Goal: Find contact information: Find contact information

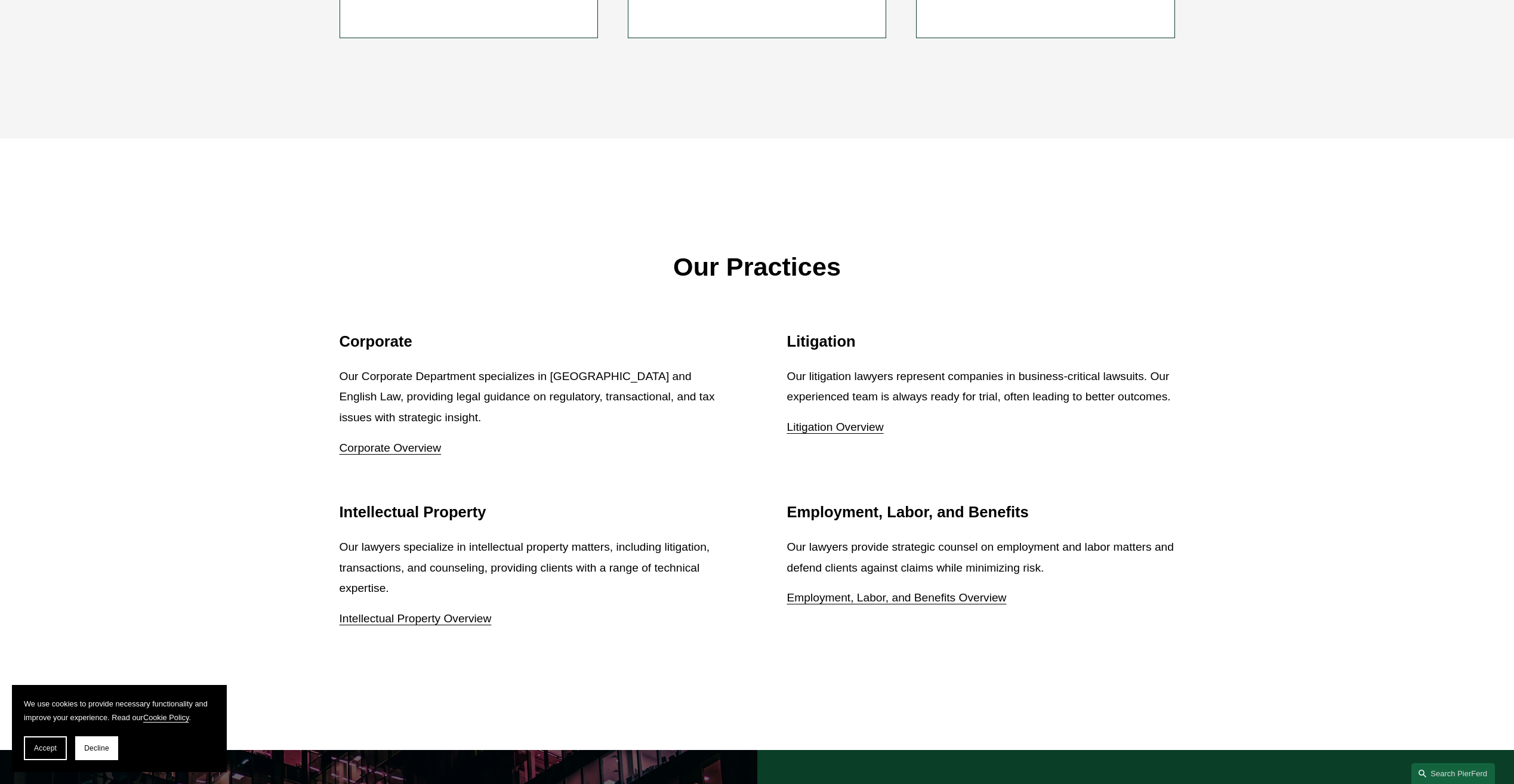
scroll to position [1492, 0]
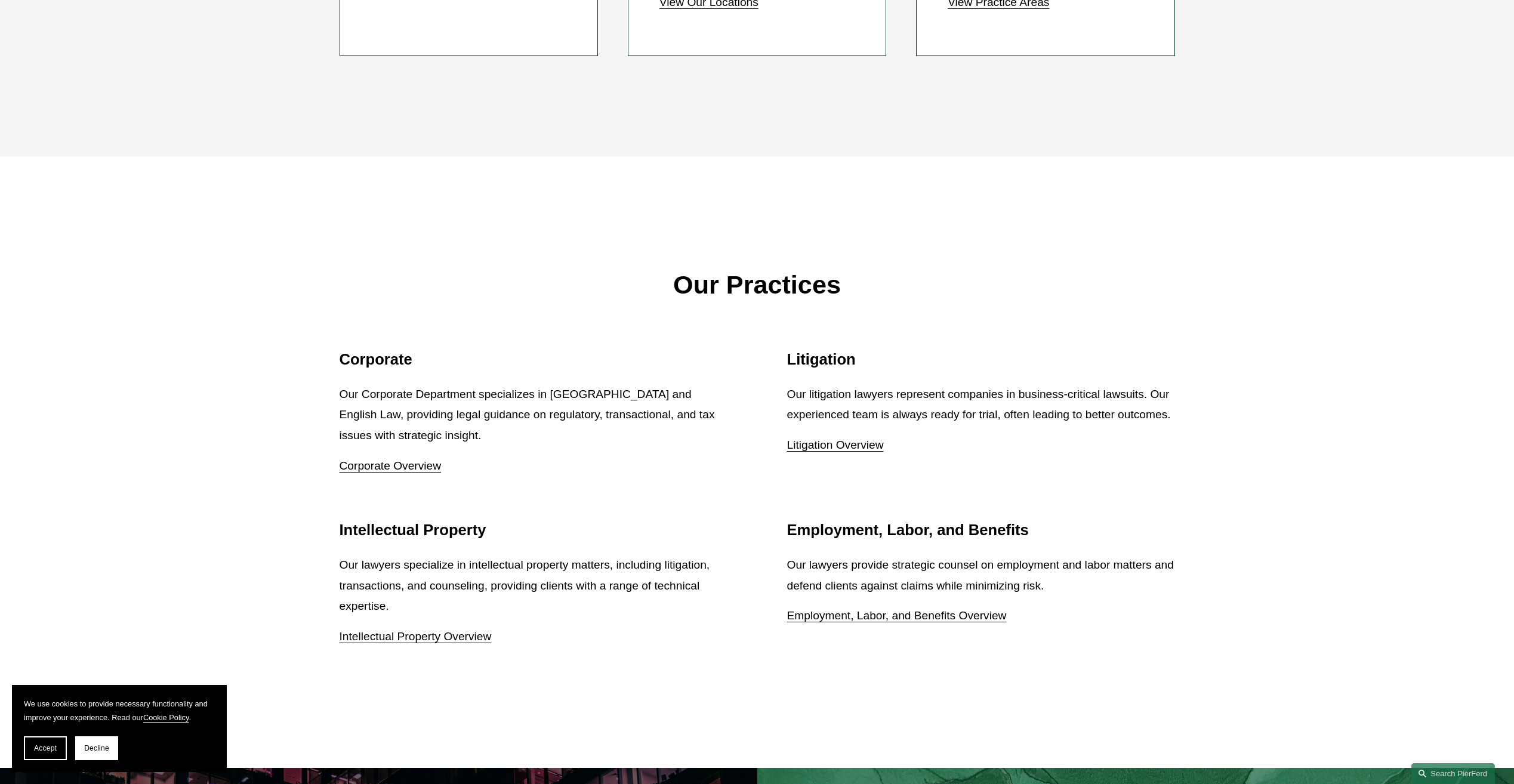
click at [695, 528] on div "Intellectual Property Our lawyers specialize in intellectual property matters, …" at bounding box center [533, 583] width 388 height 126
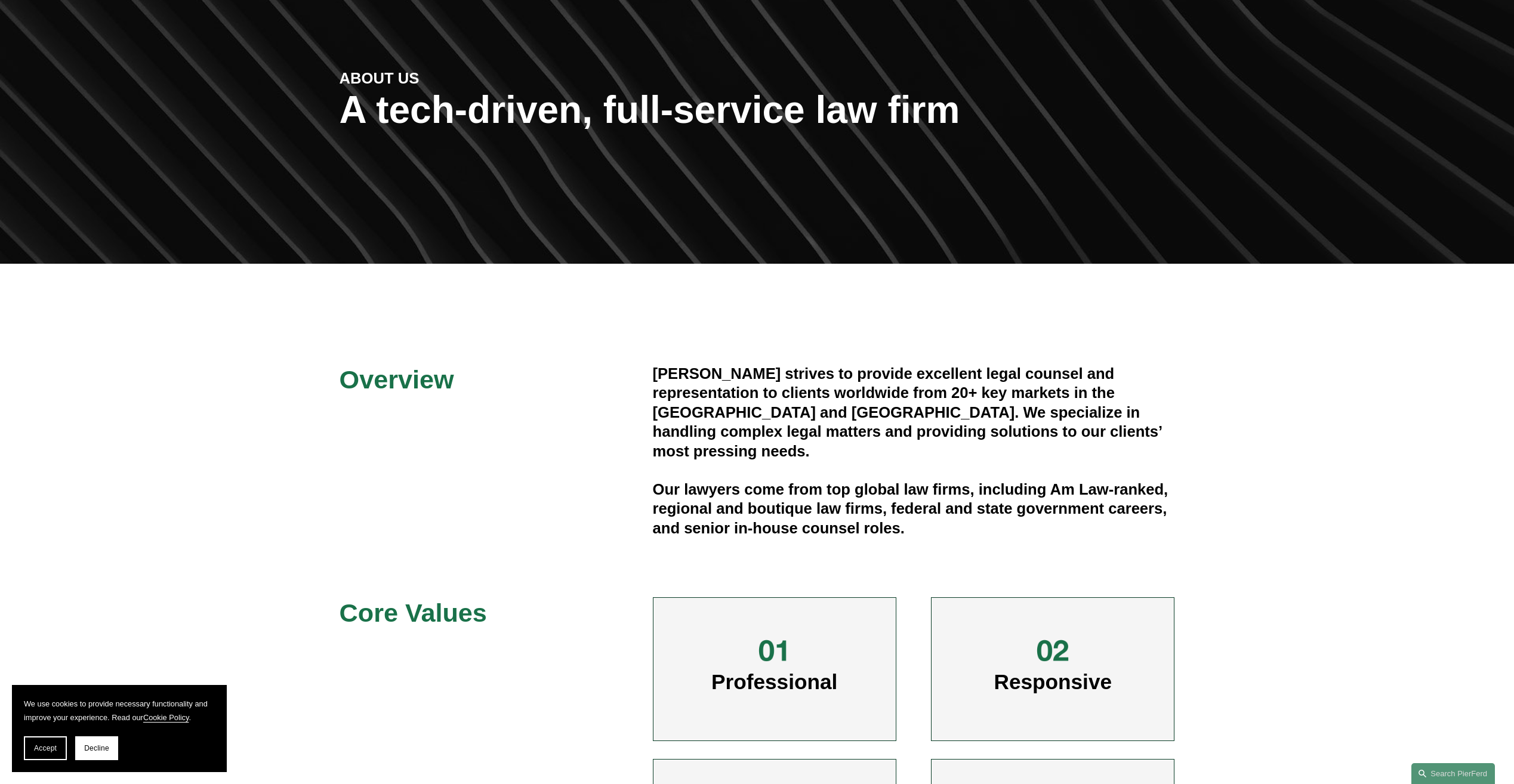
scroll to position [0, 0]
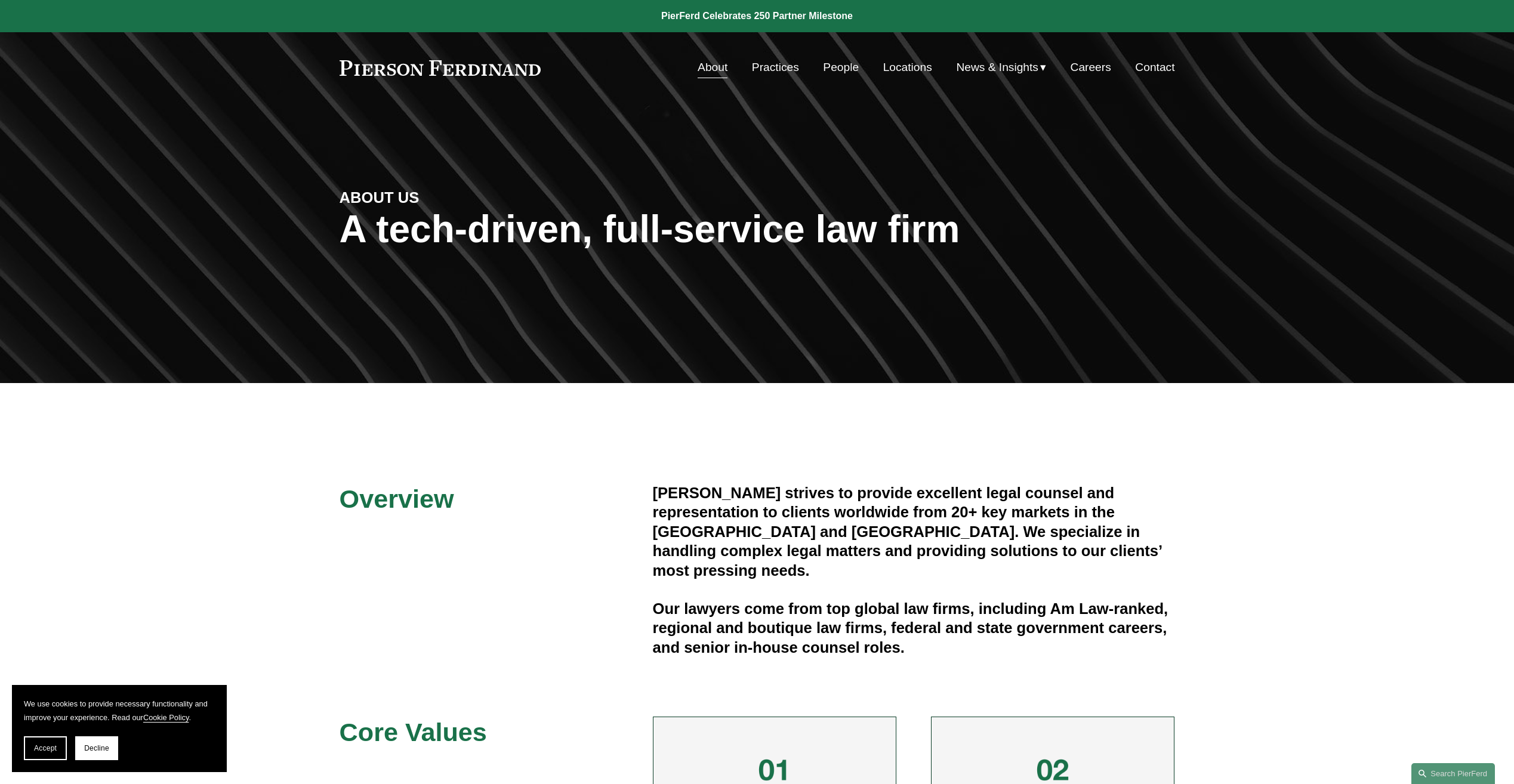
click at [832, 68] on link "People" at bounding box center [841, 67] width 35 height 23
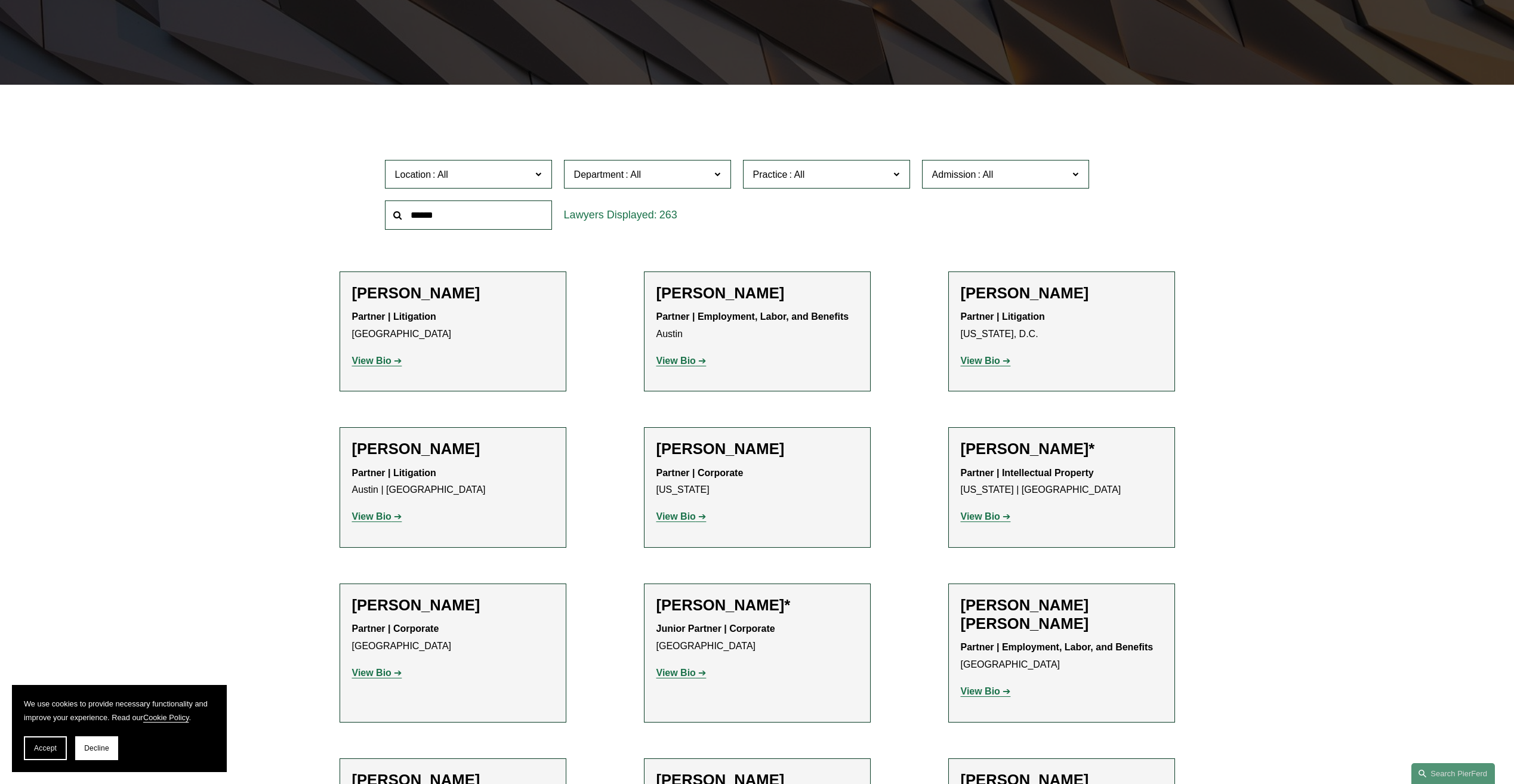
scroll to position [358, 0]
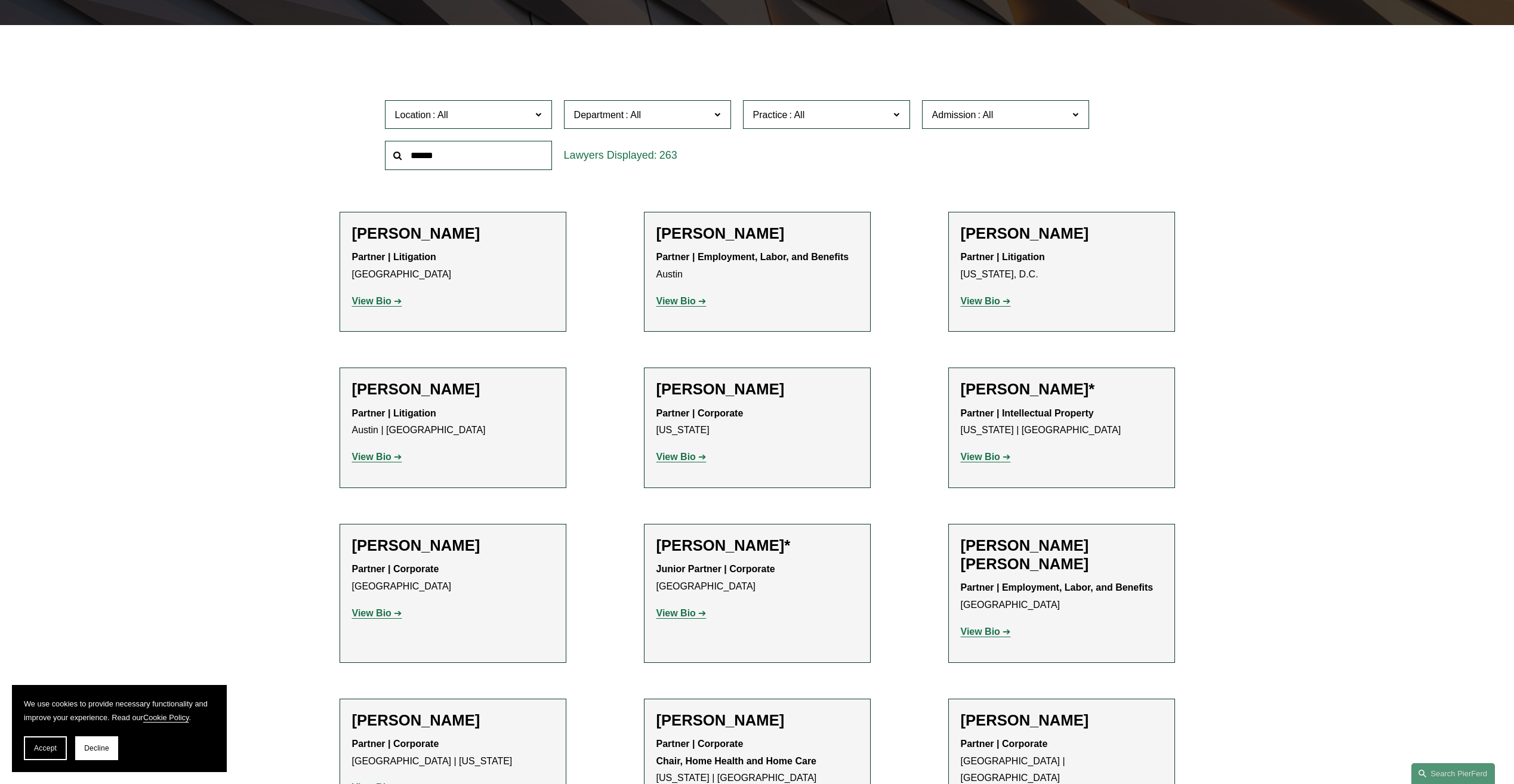
click at [991, 637] on strong "View Bio" at bounding box center [980, 631] width 39 height 10
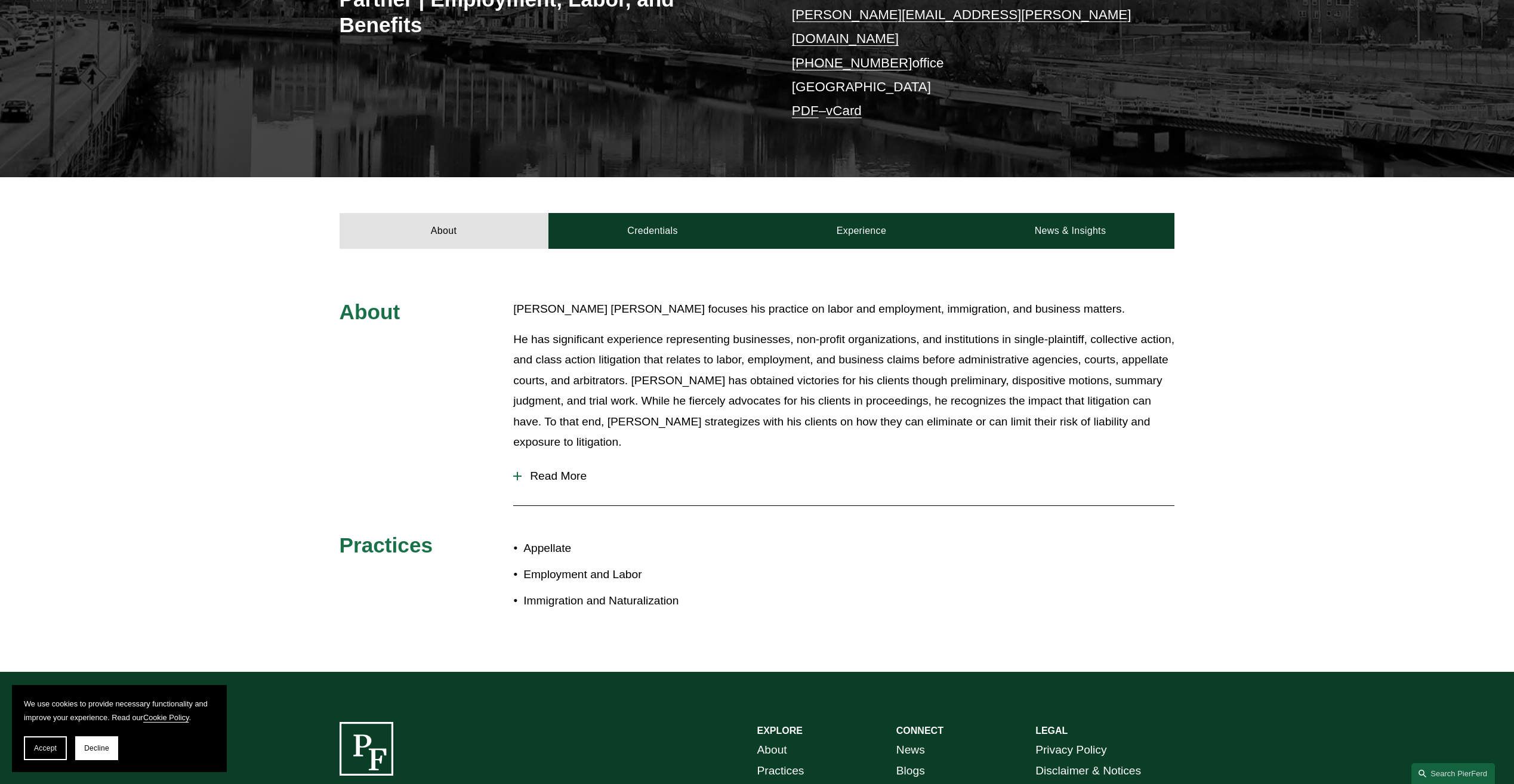
scroll to position [239, 0]
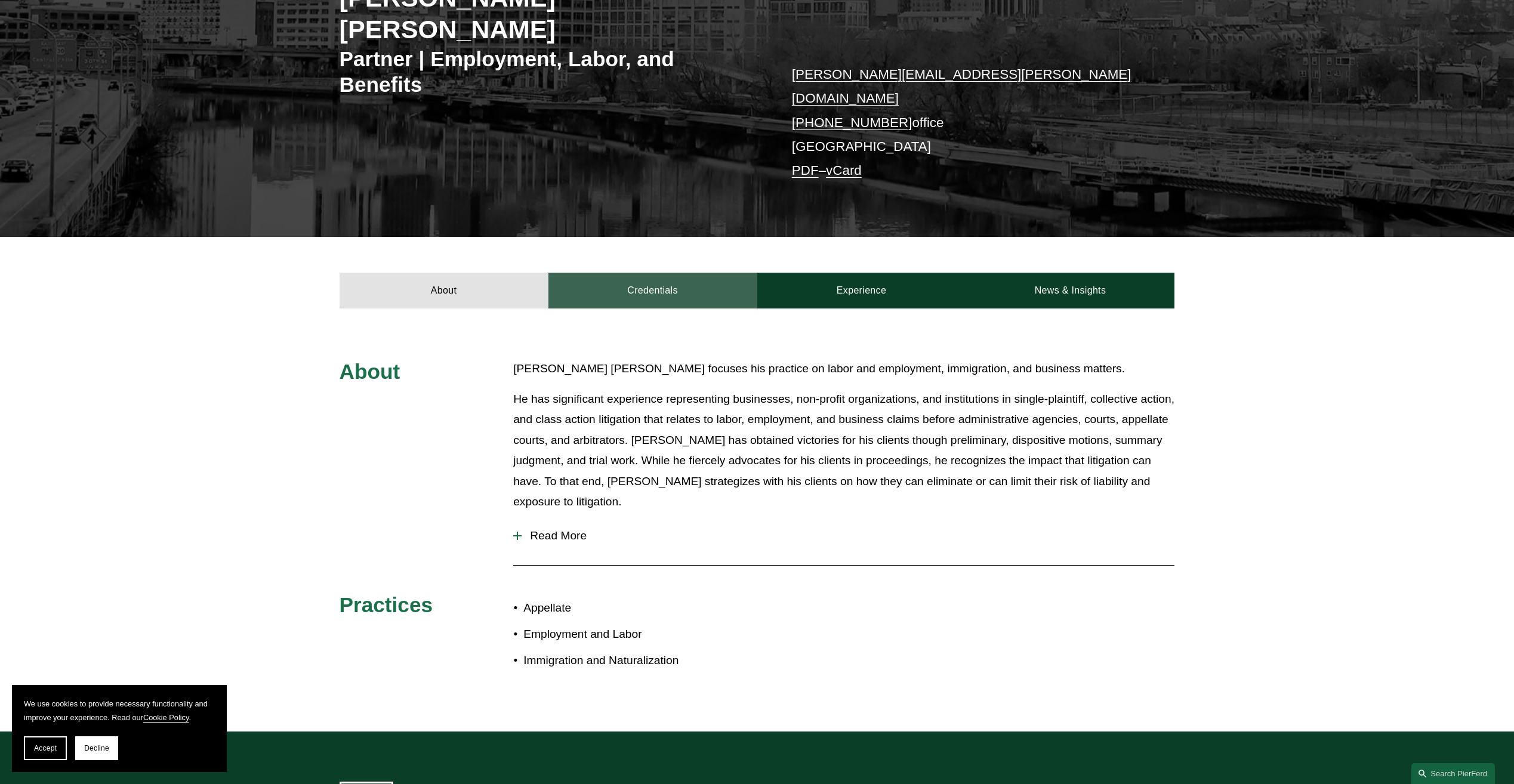
click at [642, 273] on link "Credentials" at bounding box center [653, 290] width 209 height 35
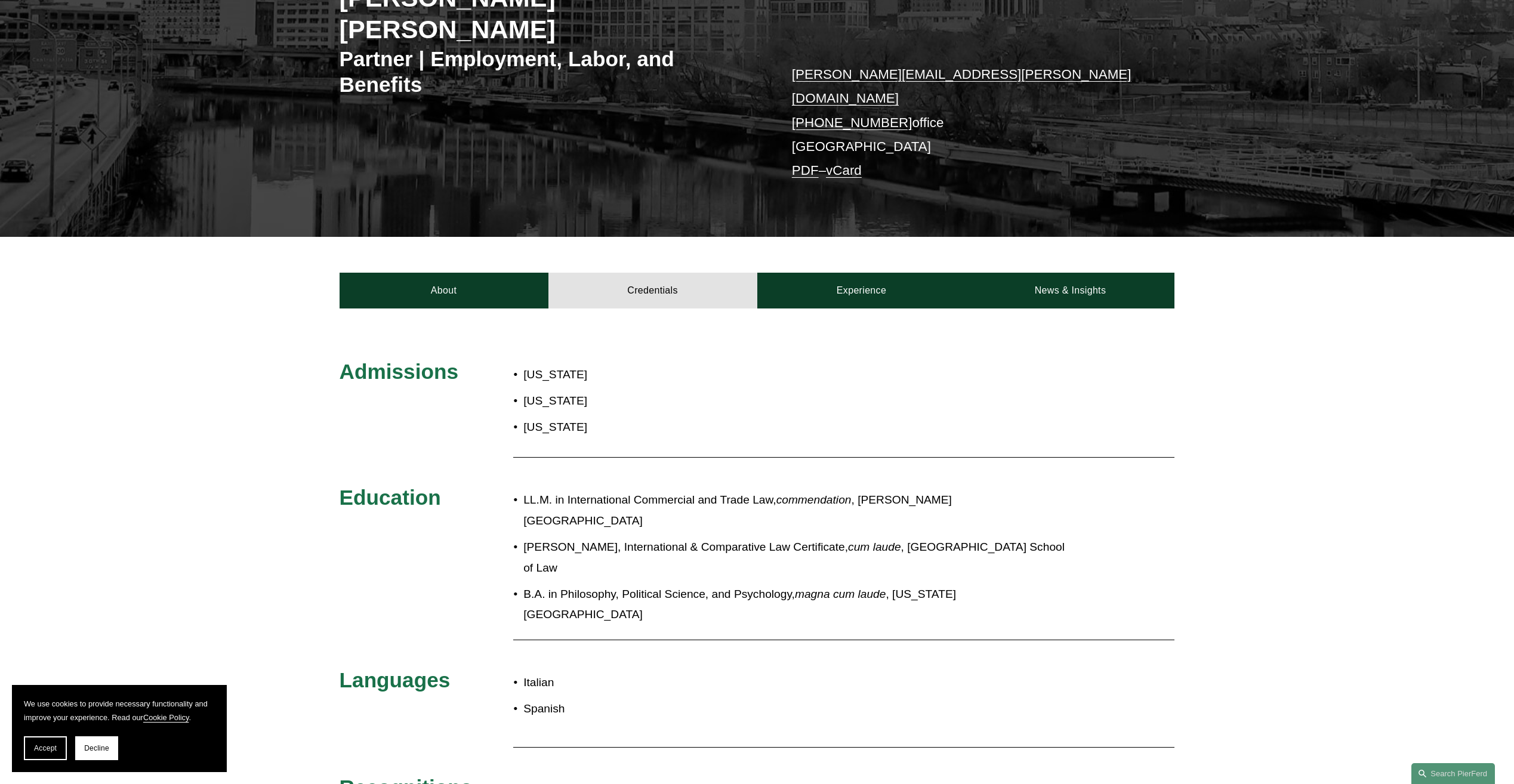
scroll to position [298, 0]
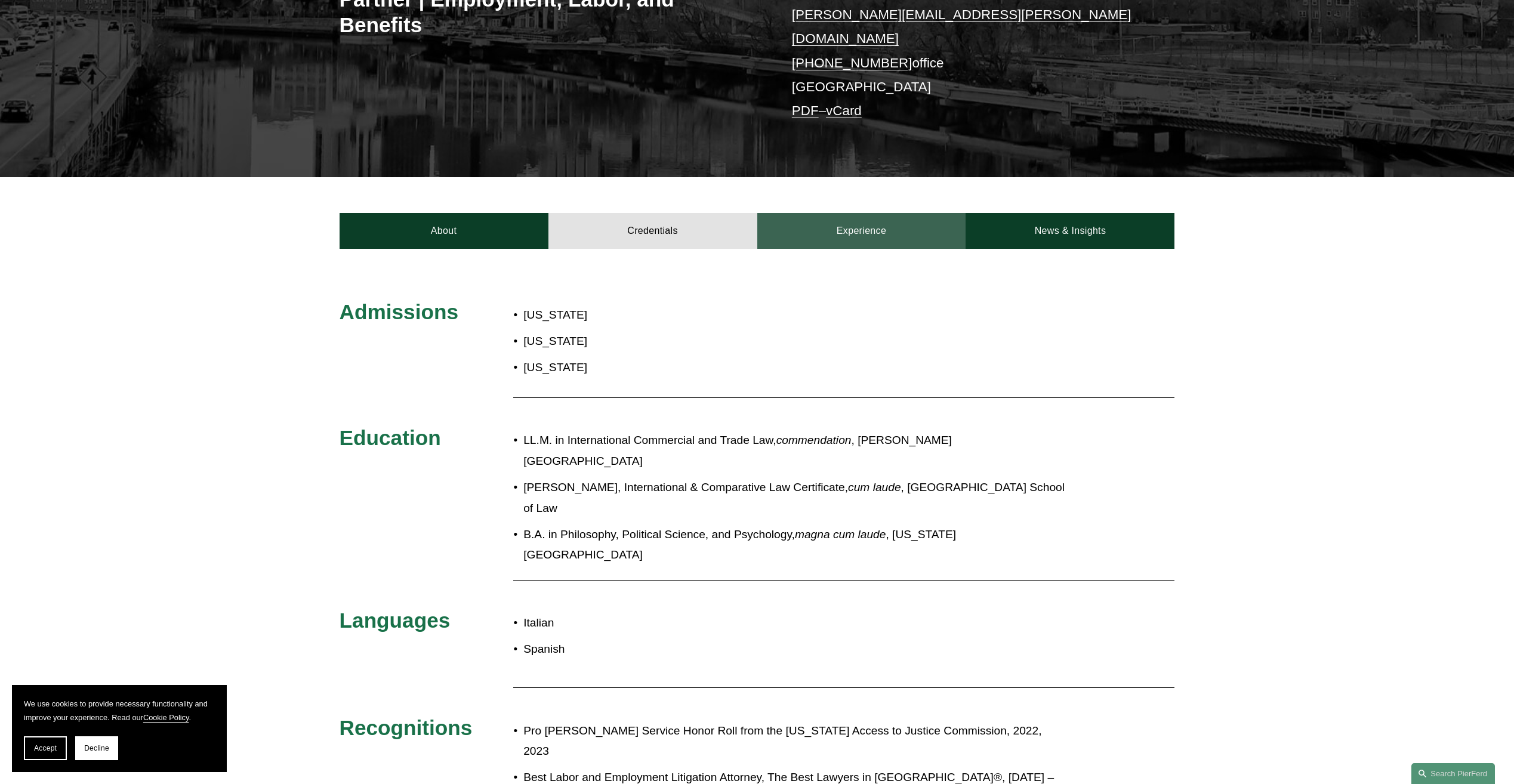
click at [848, 213] on link "Experience" at bounding box center [862, 230] width 209 height 35
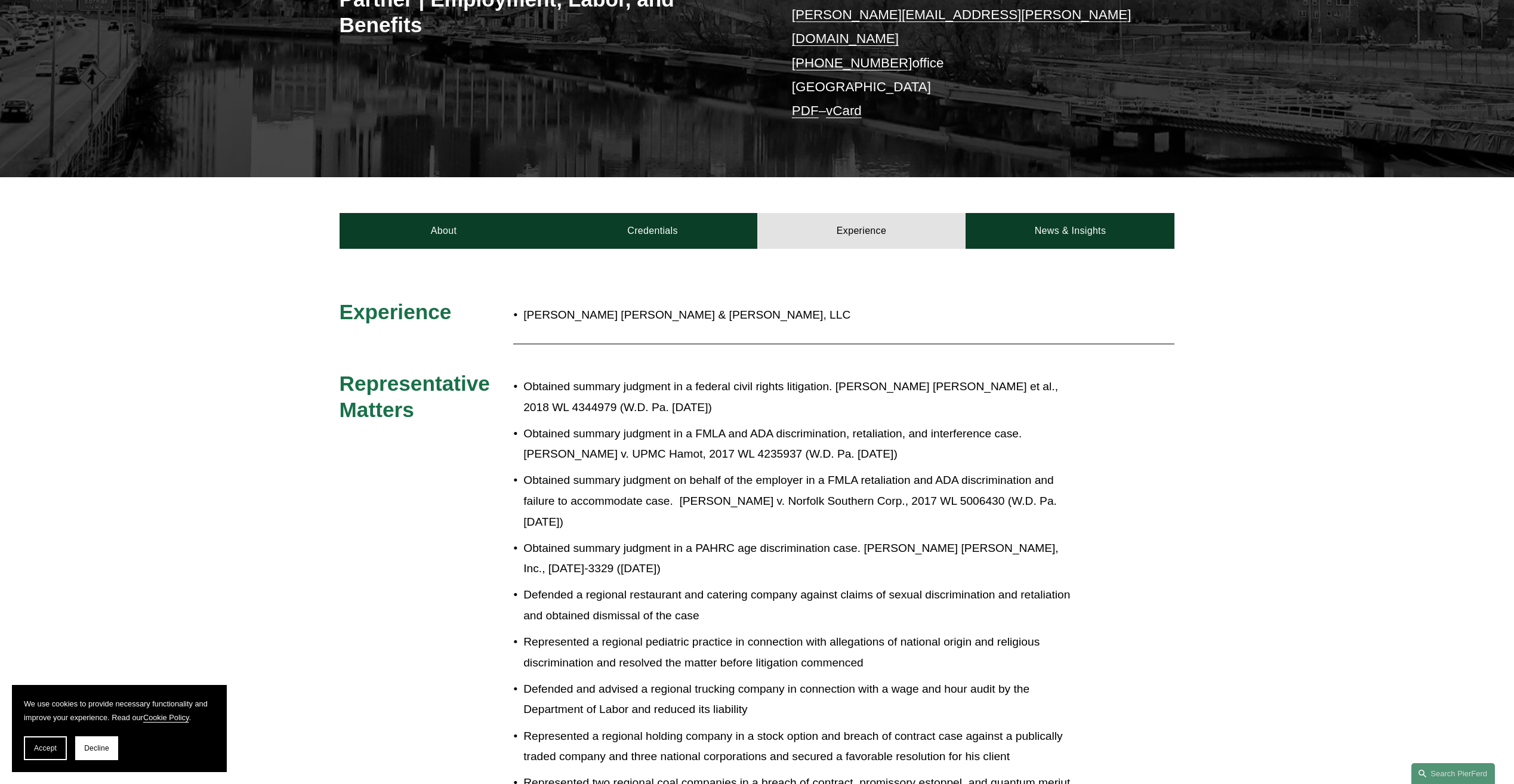
scroll to position [358, 0]
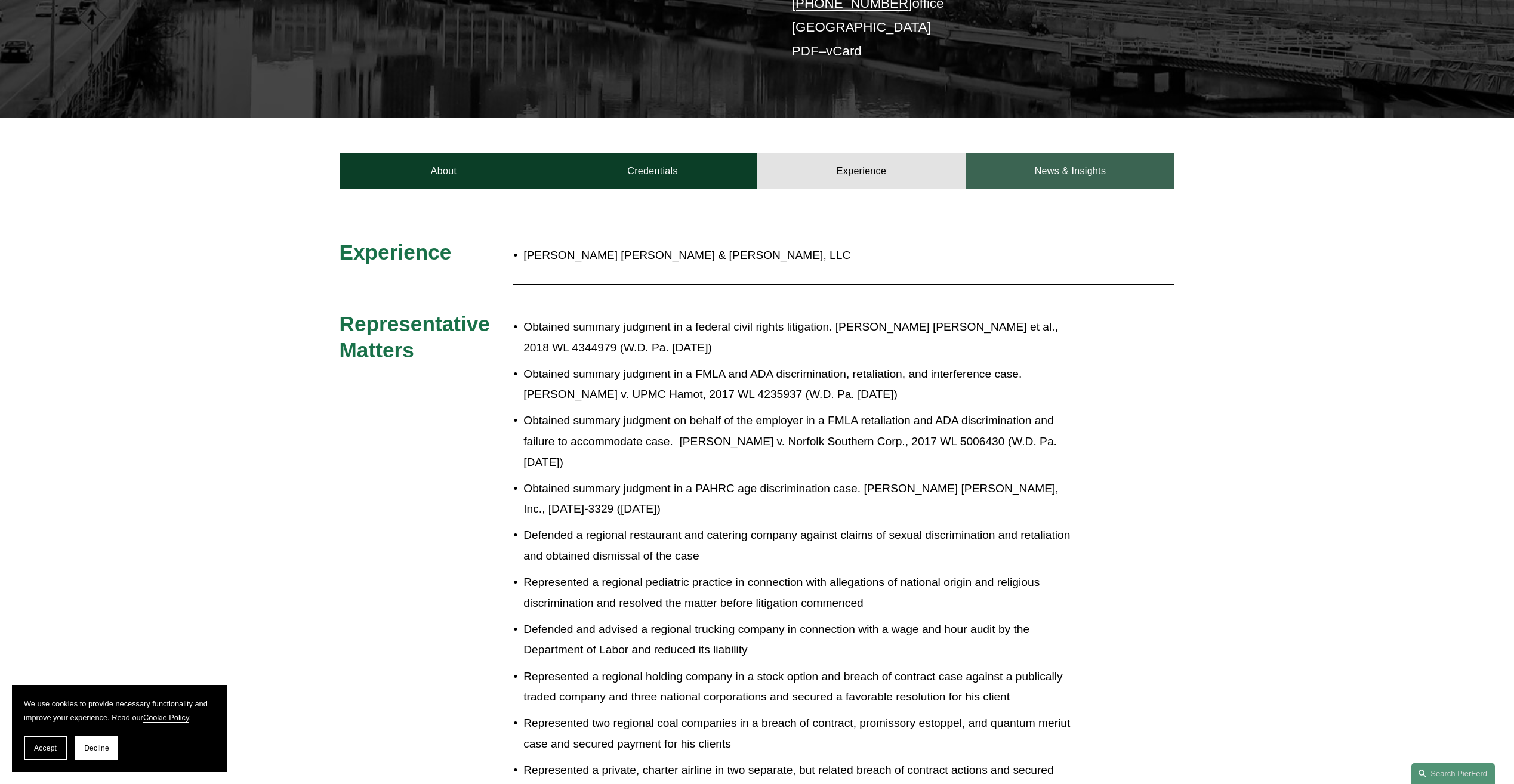
click at [1067, 154] on link "News & Insights" at bounding box center [1071, 171] width 209 height 35
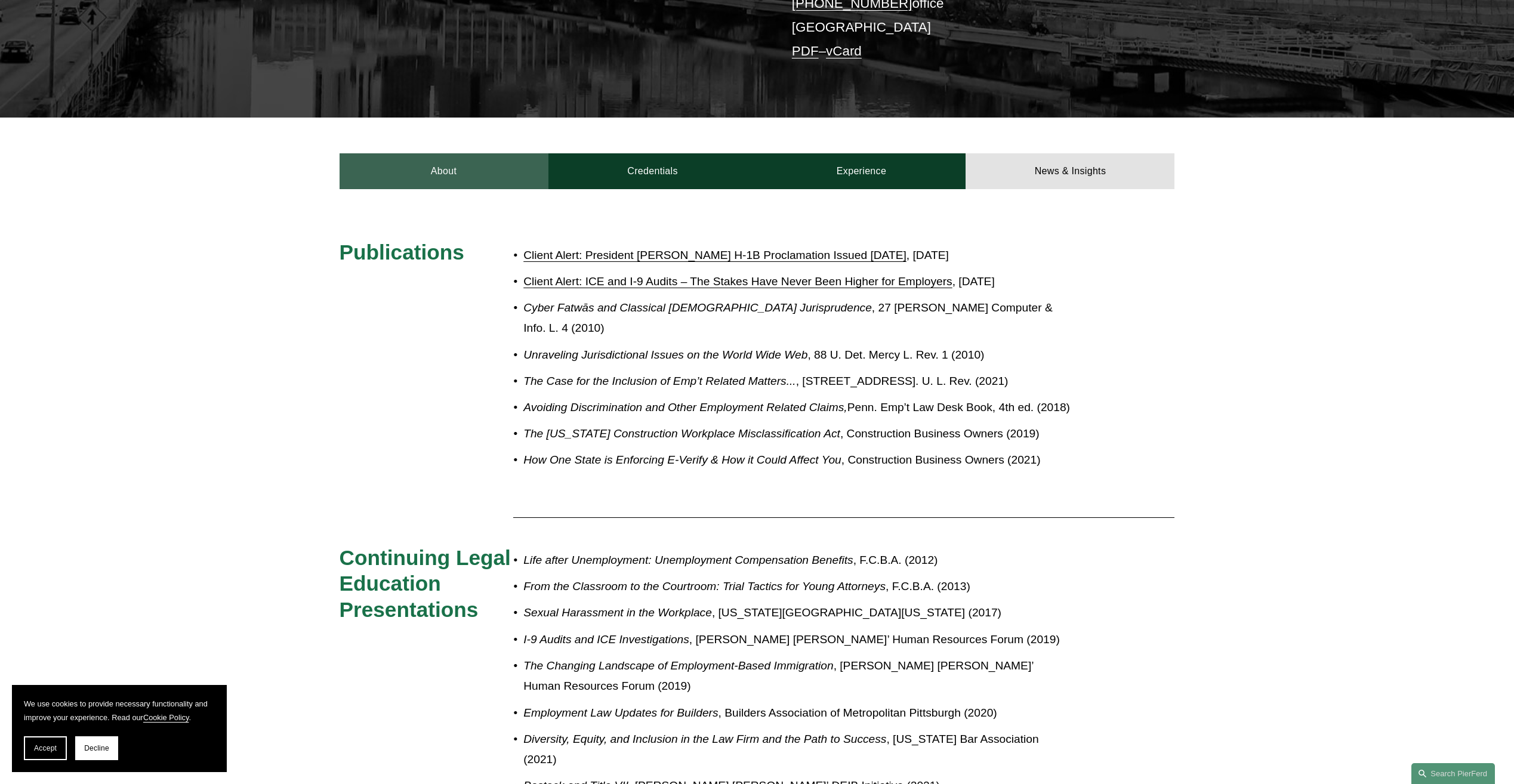
click at [473, 154] on link "About" at bounding box center [444, 171] width 209 height 35
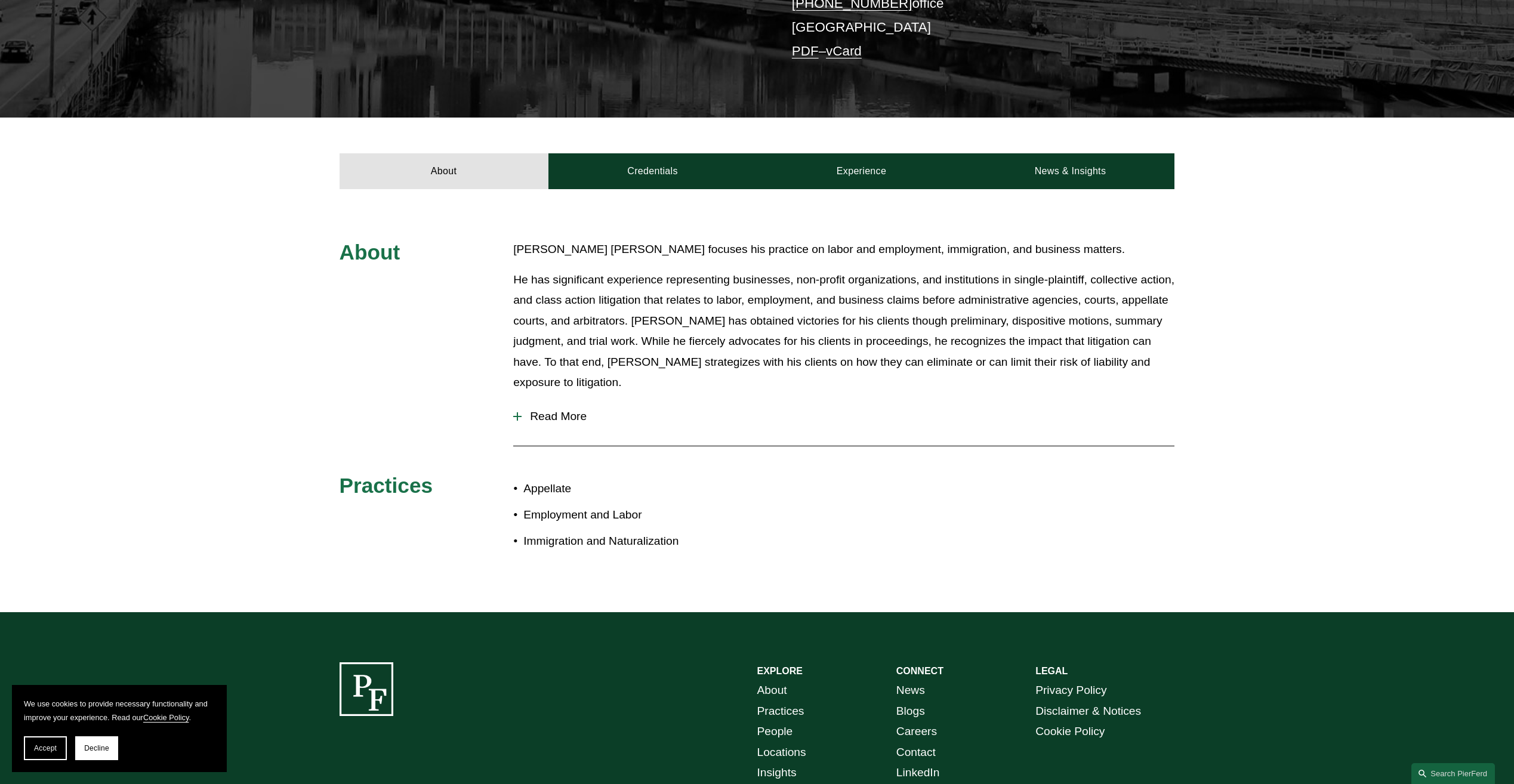
click at [515, 416] on div at bounding box center [517, 416] width 8 height 1
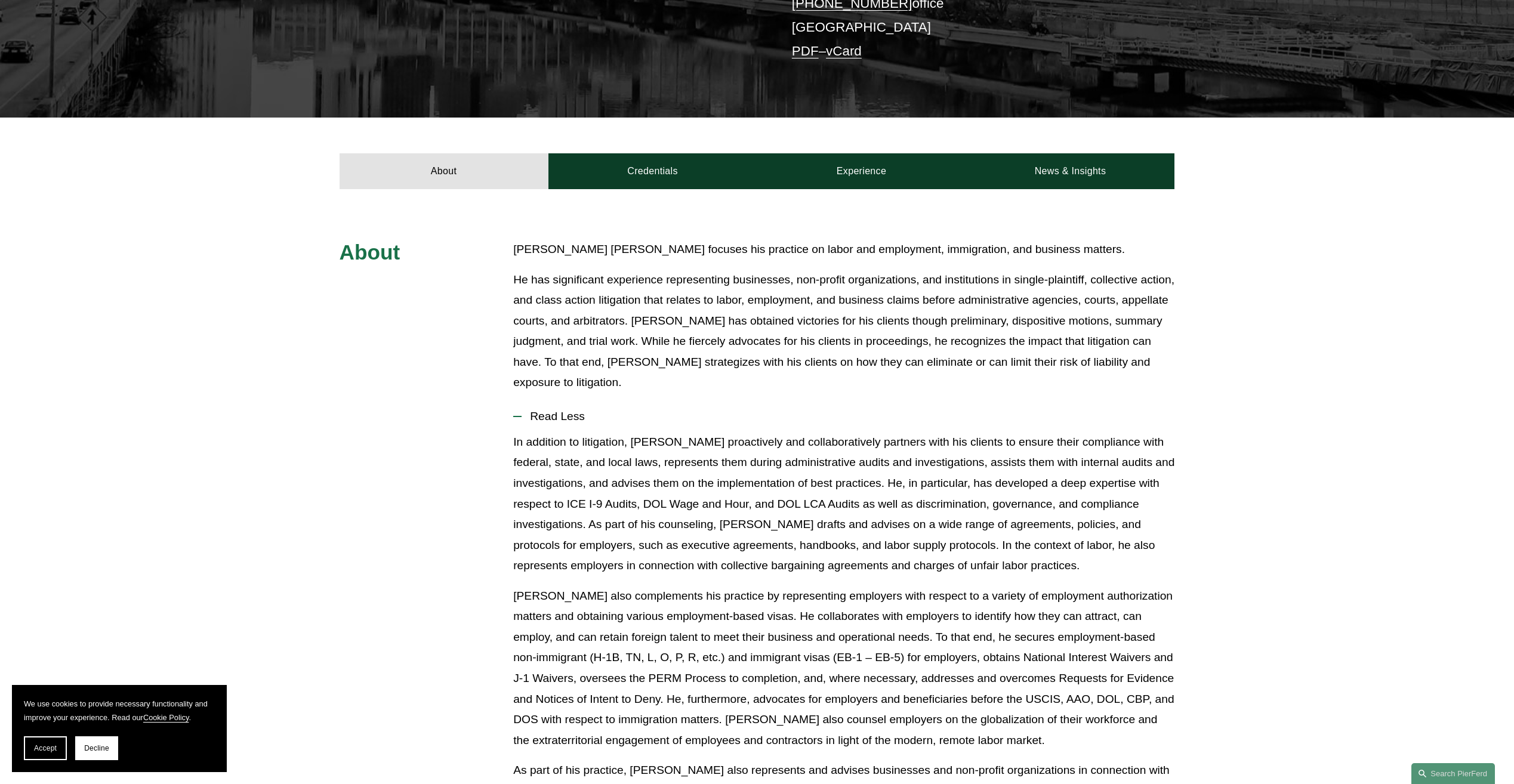
click at [387, 419] on div "About Giovanni Antonucci Di Cesare focuses his practice on labor and employment…" at bounding box center [757, 602] width 1514 height 728
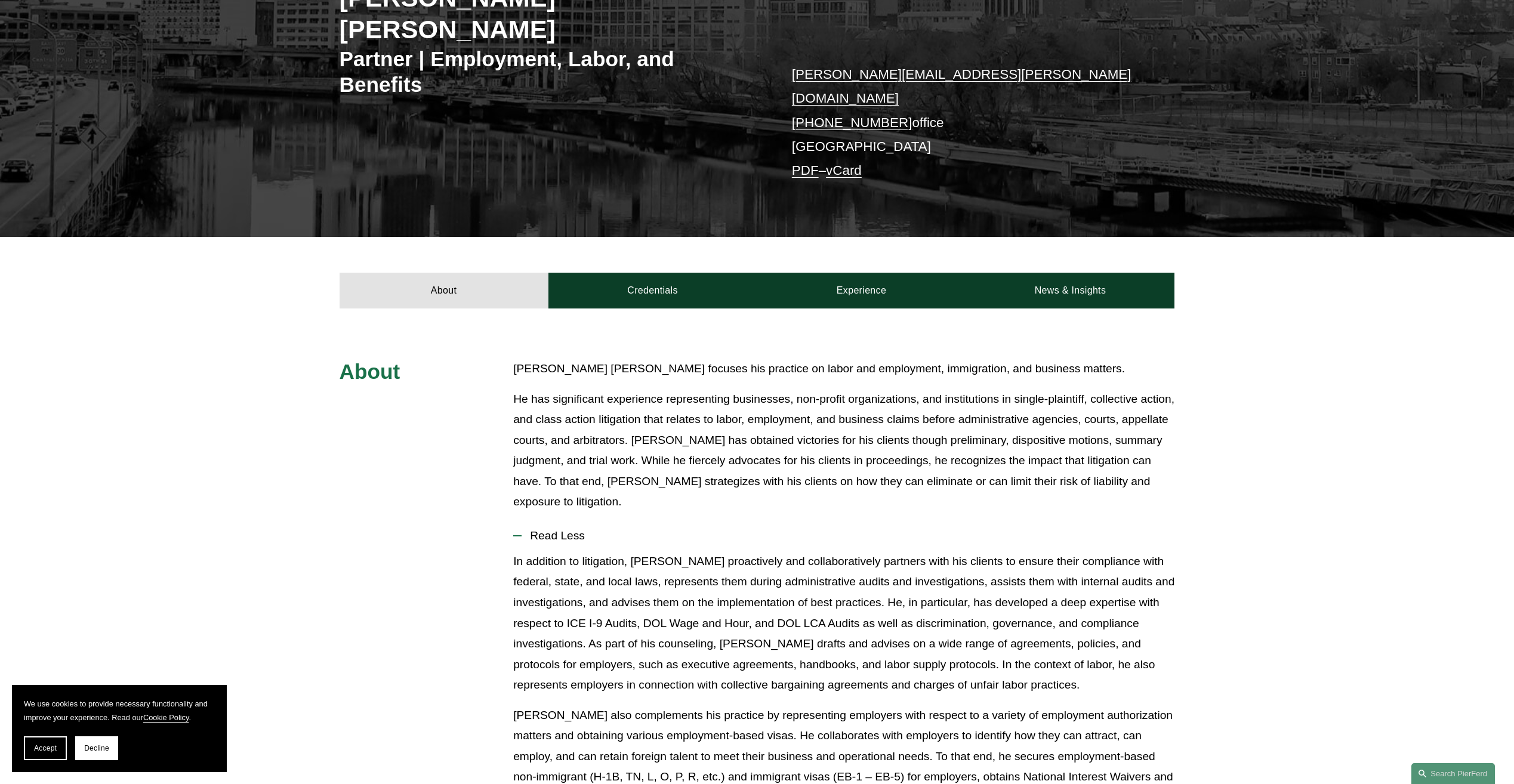
scroll to position [119, 0]
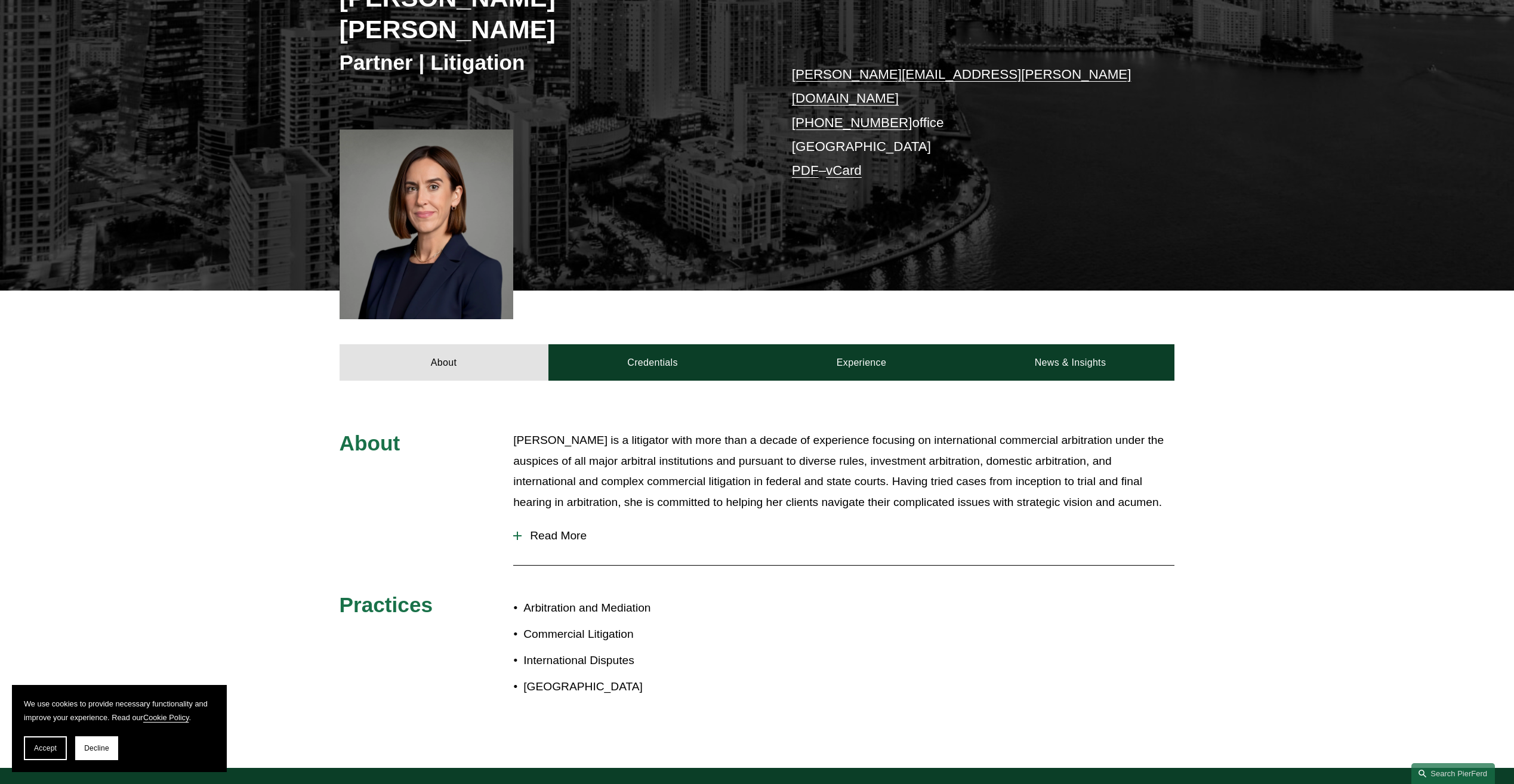
scroll to position [179, 0]
